Goal: Transaction & Acquisition: Purchase product/service

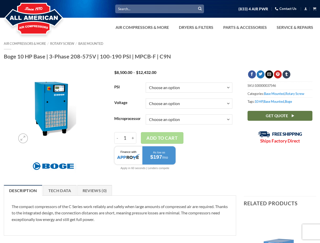
click at [160, 122] on select "Choose an option Base Focus 2.0" at bounding box center [189, 120] width 87 height 10
click at [214, 27] on link "Dryers & Filters" at bounding box center [196, 27] width 41 height 10
click at [142, 27] on link "Air Compressors & More" at bounding box center [143, 27] width 60 height 10
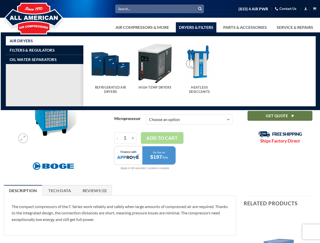
click at [196, 27] on link "Dryers & Filters" at bounding box center [196, 27] width 41 height 10
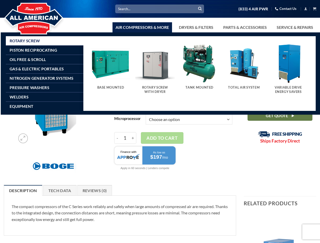
click at [245, 27] on link "Parts & Accessories" at bounding box center [245, 27] width 50 height 10
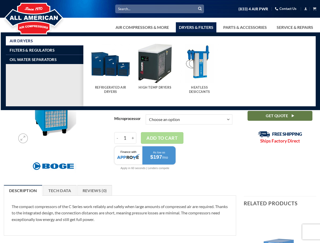
click at [160, 140] on button "Add to cart" at bounding box center [162, 138] width 43 height 12
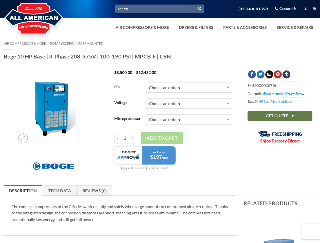
click at [173, 127] on td "Choose an option Base Focus 2.0 Clear" at bounding box center [189, 120] width 87 height 16
click at [125, 138] on input "1" at bounding box center [124, 138] width 9 height 12
click at [117, 138] on input "-" at bounding box center [117, 138] width 6 height 12
click at [133, 138] on input "+" at bounding box center [133, 138] width 7 height 12
type input "2"
